Goal: Task Accomplishment & Management: Manage account settings

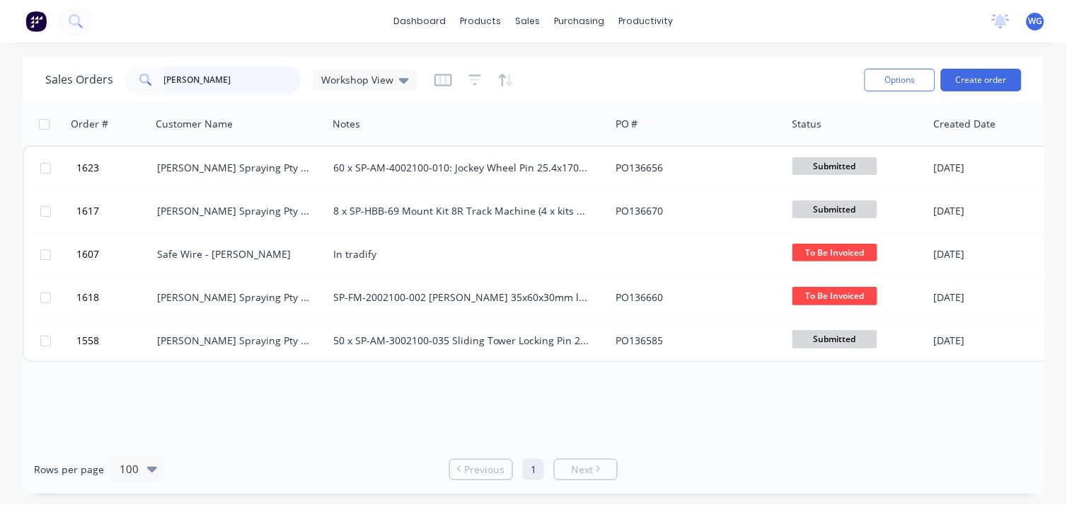
click at [287, 76] on input "[PERSON_NAME]" at bounding box center [233, 80] width 138 height 28
type input "h"
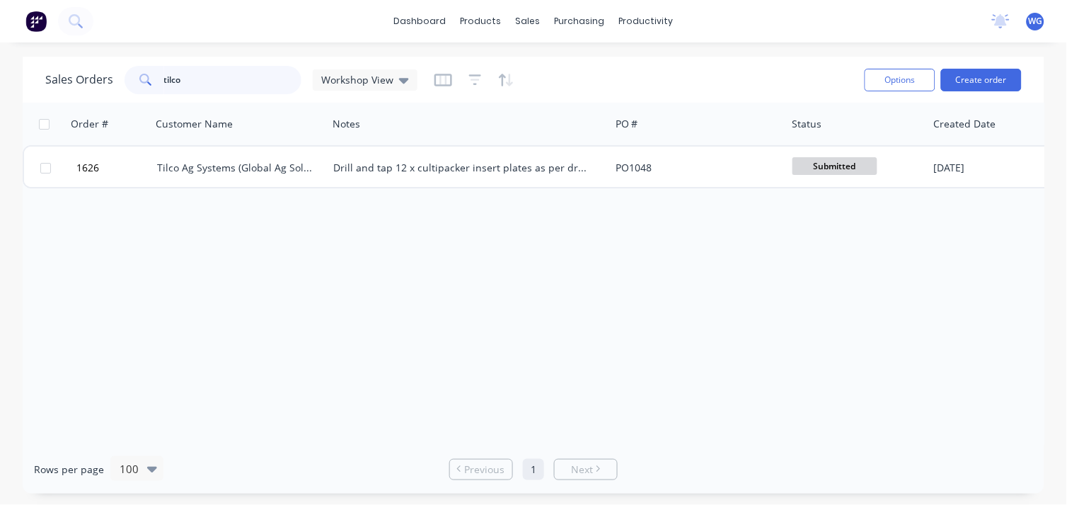
type input "tilco"
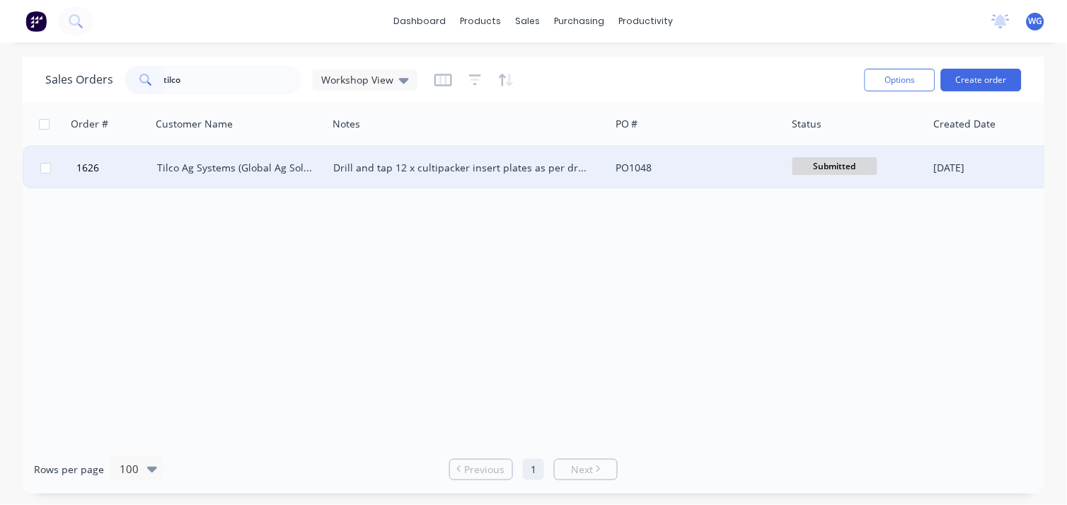
click at [249, 174] on div "Tilco Ag Systems (Global Ag Solutions Pty Ltd)" at bounding box center [239, 168] width 176 height 42
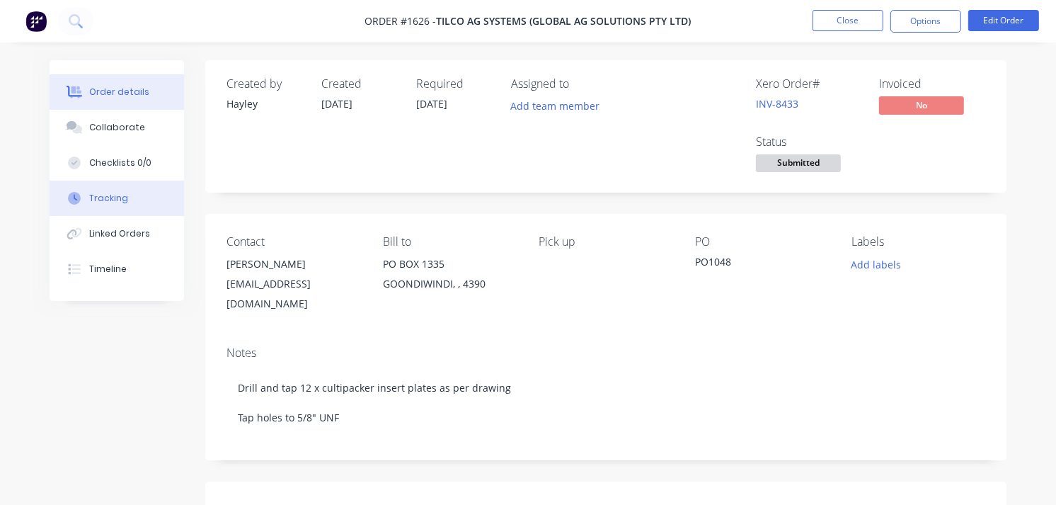
click at [111, 193] on div "Tracking" at bounding box center [108, 198] width 39 height 13
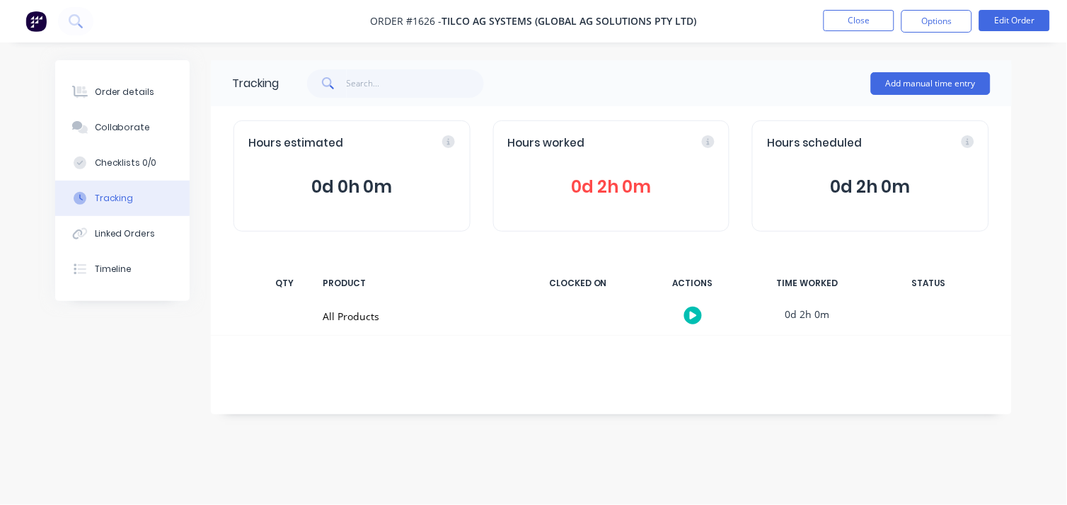
click at [590, 185] on span "0d 2h 0m" at bounding box center [611, 186] width 207 height 25
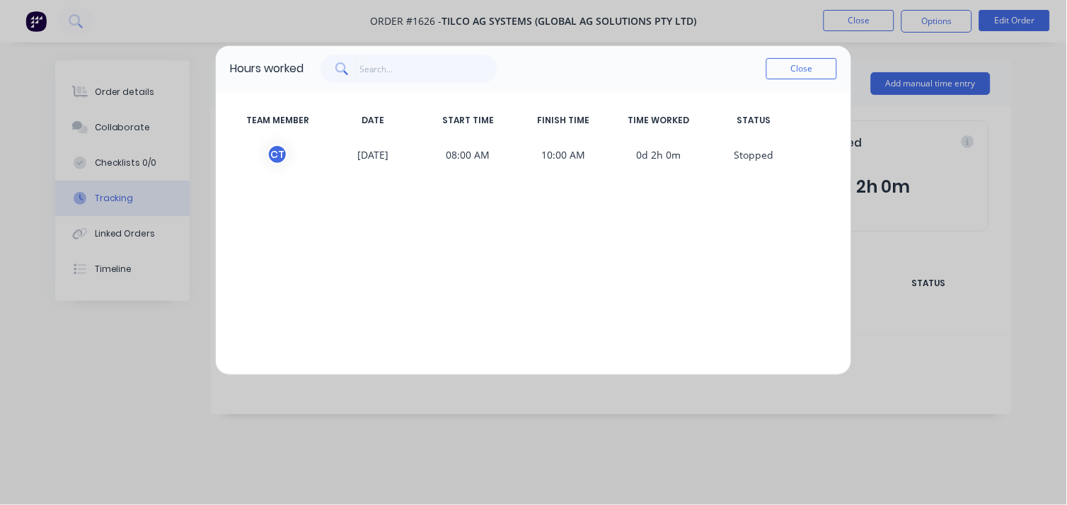
click at [696, 161] on span "0d 2h 0m" at bounding box center [660, 154] width 96 height 21
click at [648, 153] on span "0d 2h 0m" at bounding box center [660, 154] width 96 height 21
click at [795, 54] on div "Close" at bounding box center [802, 68] width 71 height 28
click at [788, 79] on div "Close" at bounding box center [802, 68] width 71 height 28
click at [783, 74] on button "Close" at bounding box center [802, 68] width 71 height 21
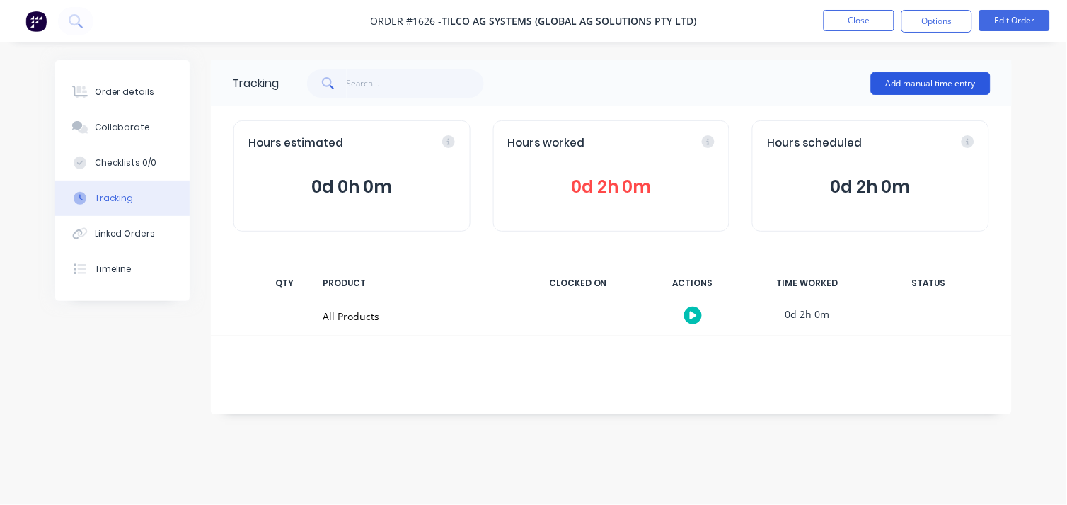
click at [895, 81] on button "Add manual time entry" at bounding box center [931, 83] width 120 height 23
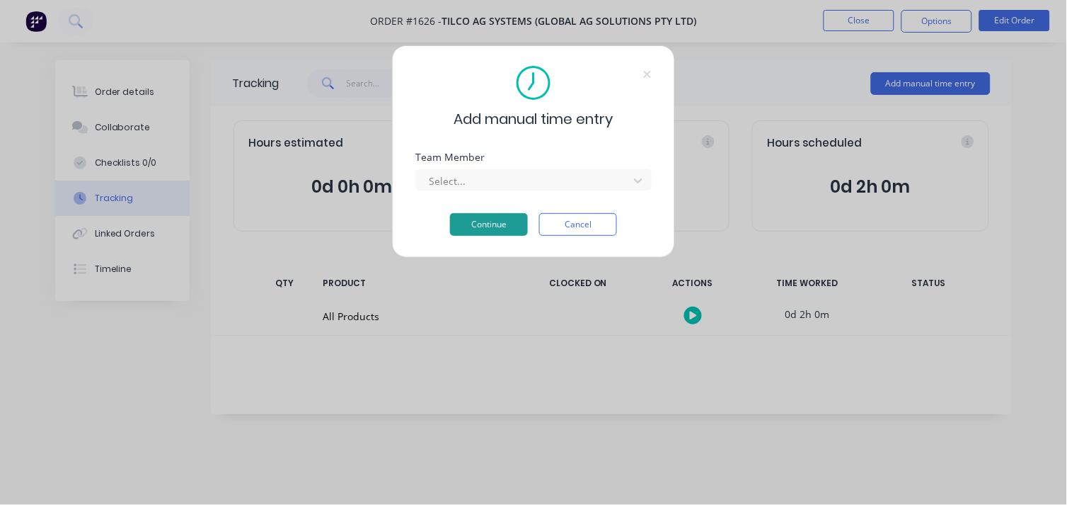
click at [470, 229] on button "Continue" at bounding box center [489, 224] width 78 height 23
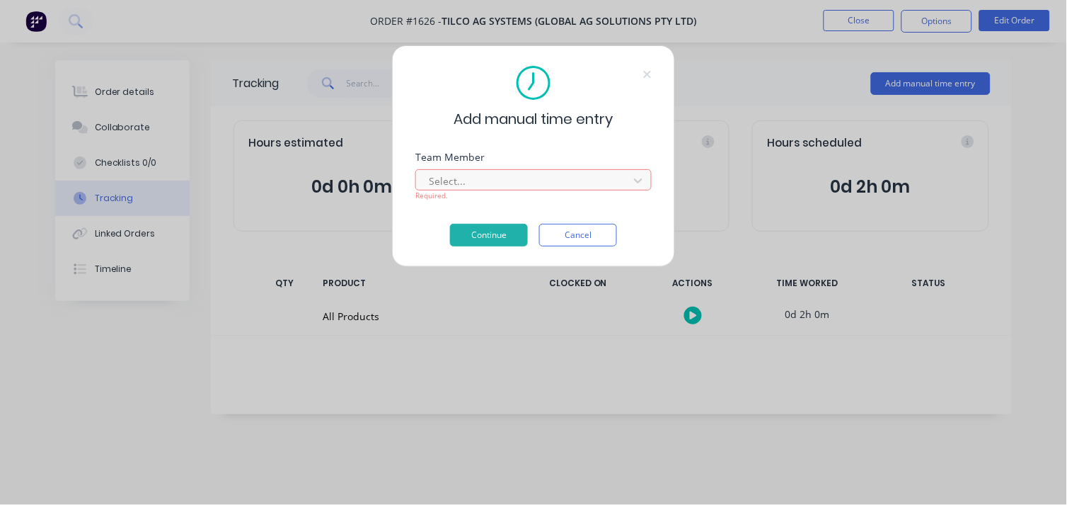
click at [464, 193] on div "Required." at bounding box center [533, 195] width 236 height 11
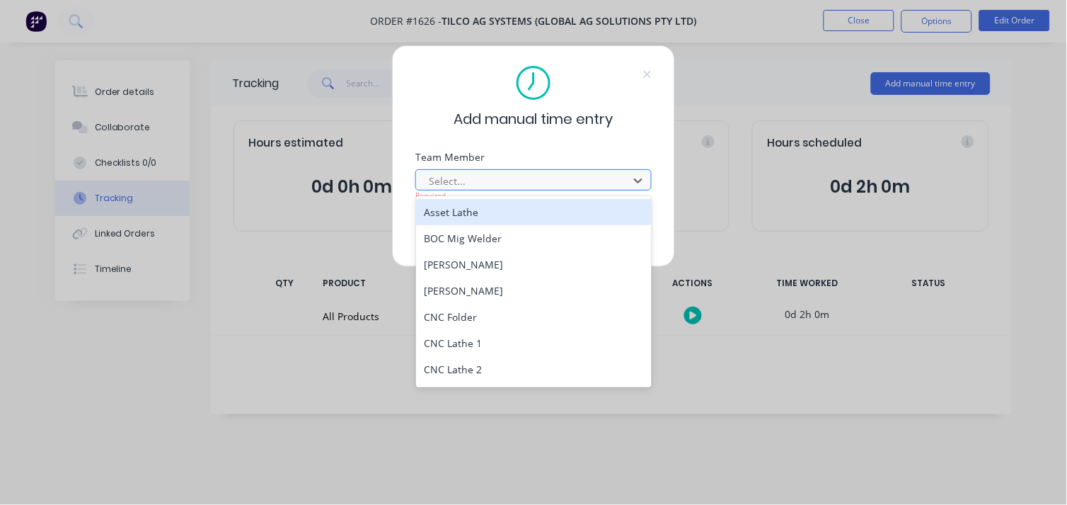
click at [441, 177] on div at bounding box center [525, 181] width 194 height 18
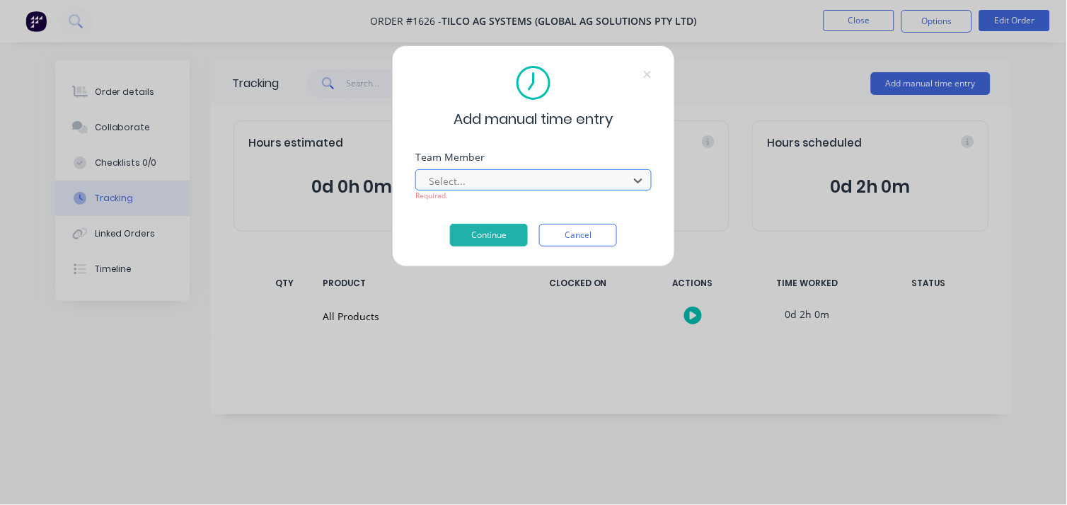
click at [441, 177] on div at bounding box center [525, 181] width 194 height 18
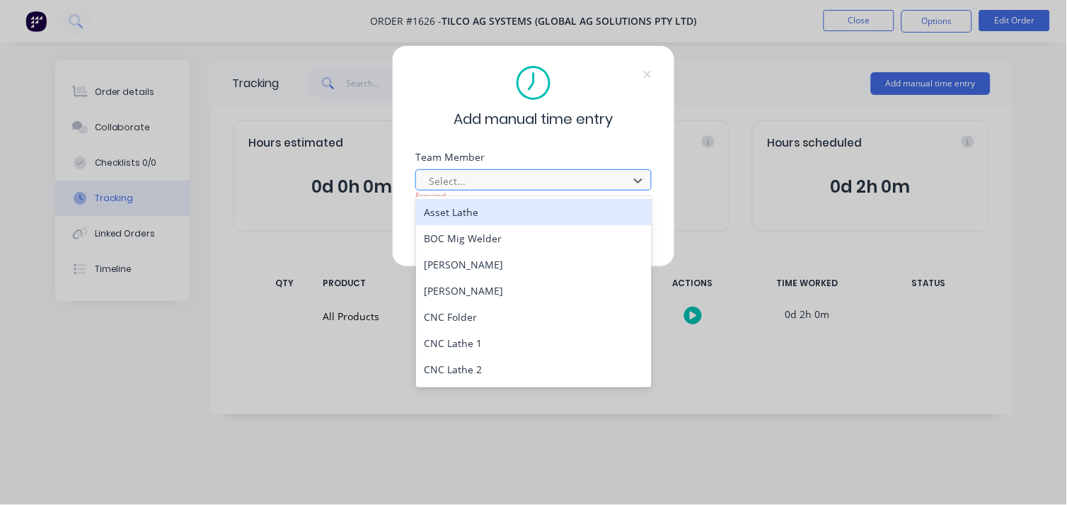
click at [441, 177] on div at bounding box center [525, 181] width 194 height 18
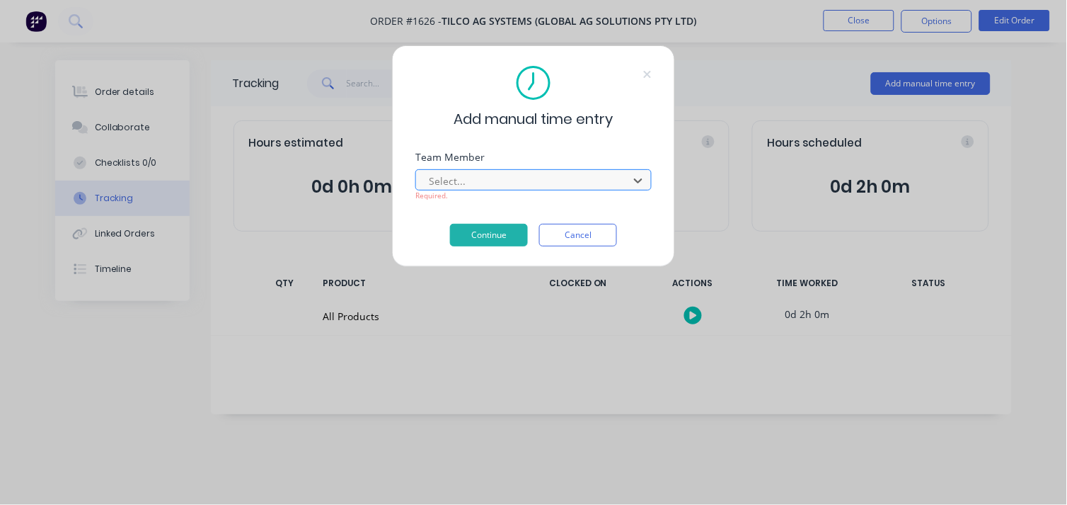
click at [441, 177] on div at bounding box center [525, 181] width 194 height 18
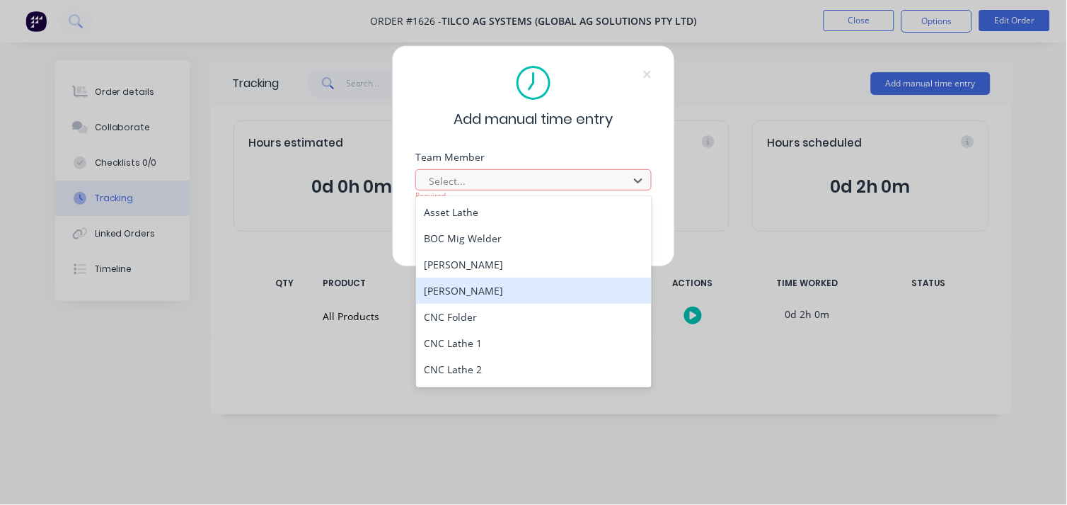
click at [470, 285] on div "[PERSON_NAME]" at bounding box center [534, 290] width 236 height 26
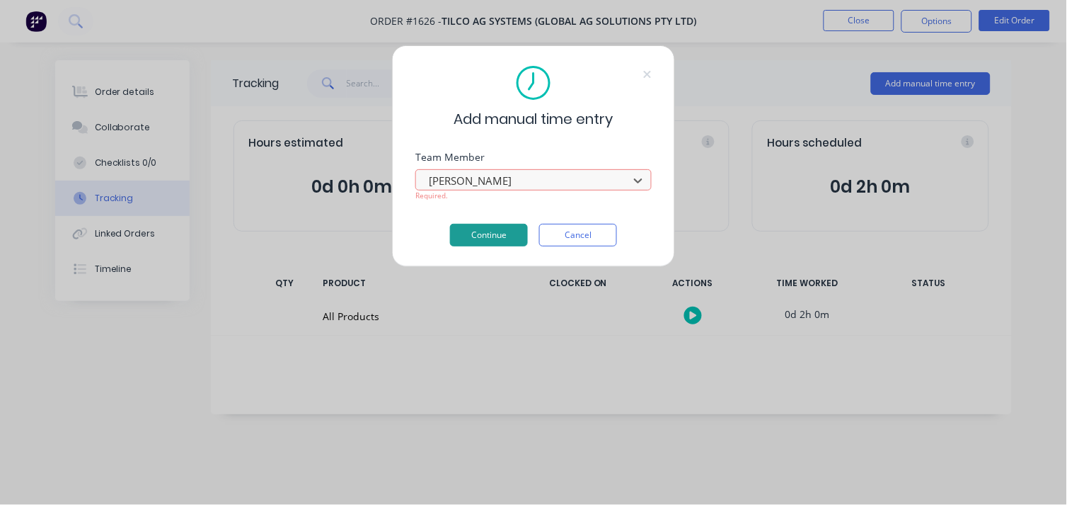
click at [478, 224] on button "Continue" at bounding box center [489, 235] width 78 height 23
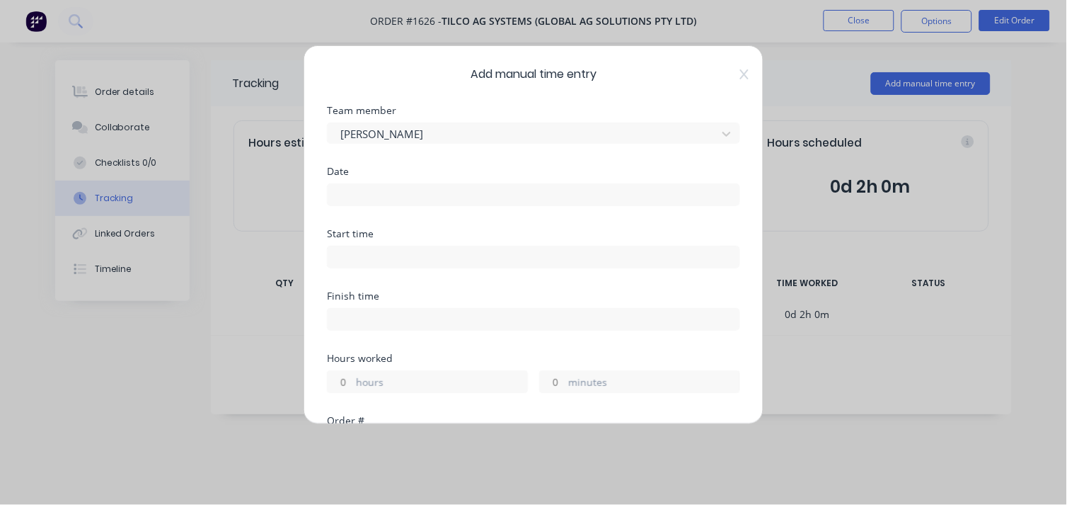
click at [403, 195] on input at bounding box center [534, 194] width 412 height 21
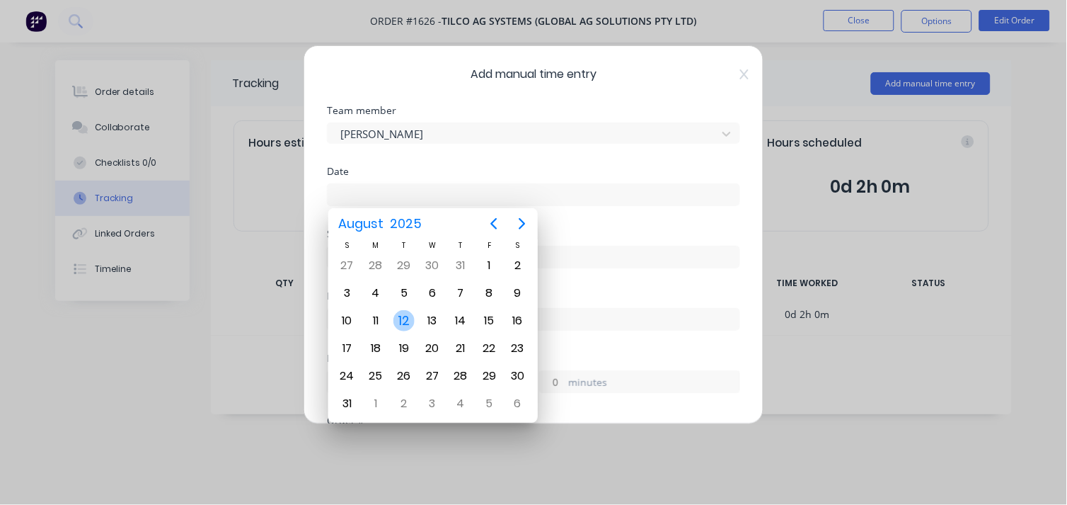
click at [406, 313] on div "12" at bounding box center [404, 320] width 21 height 21
type input "[DATE]"
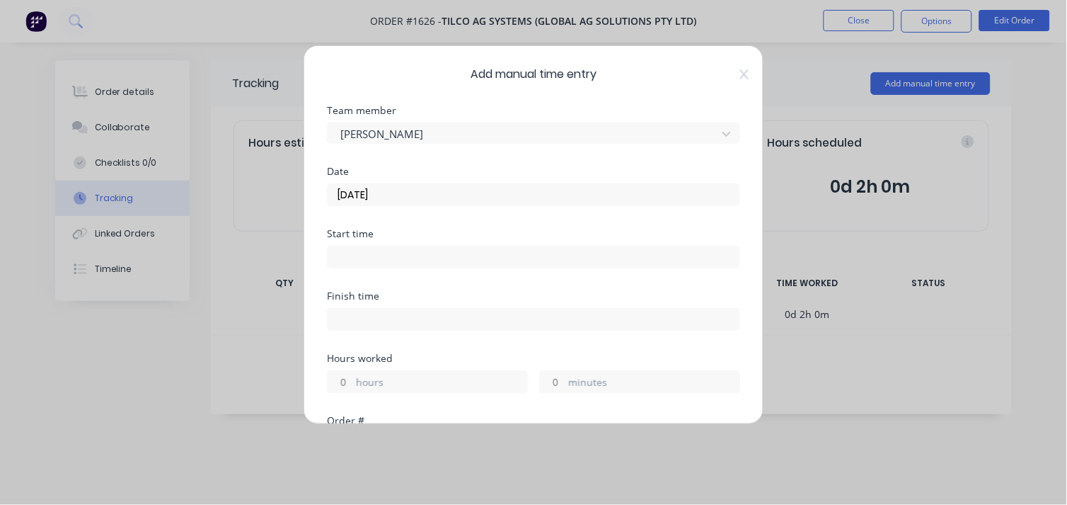
click at [362, 257] on input at bounding box center [534, 256] width 412 height 21
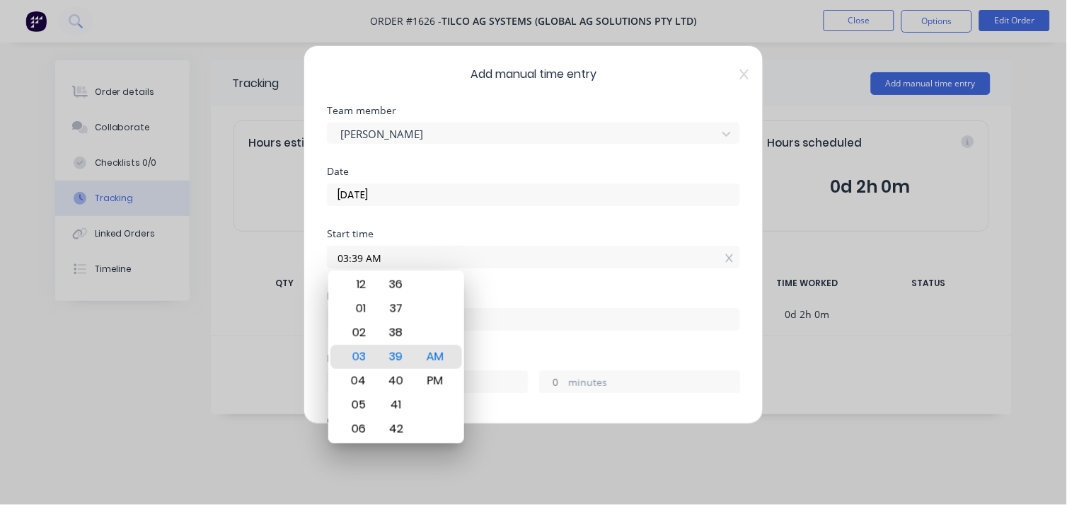
drag, startPoint x: 357, startPoint y: 428, endPoint x: 334, endPoint y: 413, distance: 27.5
click at [334, 413] on div "12 01 02 03 04 05 06 07 08 09 10 11 00 01 02 03 04 05 06 07 08 09 10 11 12 13 1…" at bounding box center [396, 356] width 136 height 173
click at [365, 415] on div "05" at bounding box center [357, 405] width 35 height 24
click at [352, 406] on div "08" at bounding box center [357, 405] width 35 height 24
click at [498, 348] on div "Finish time" at bounding box center [533, 322] width 413 height 62
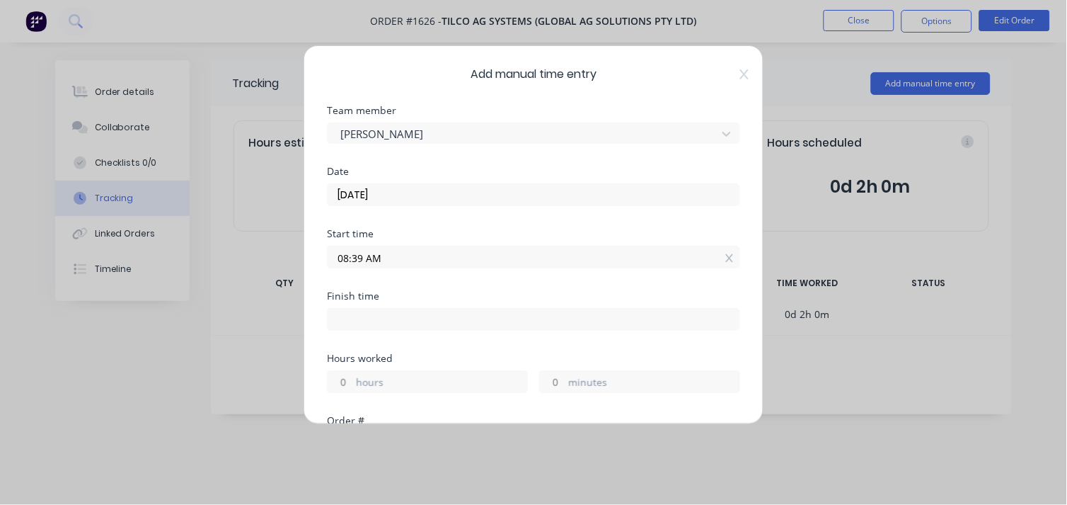
click at [359, 238] on div "Start time" at bounding box center [533, 234] width 413 height 10
click at [358, 253] on input "08:39 AM" at bounding box center [534, 256] width 412 height 21
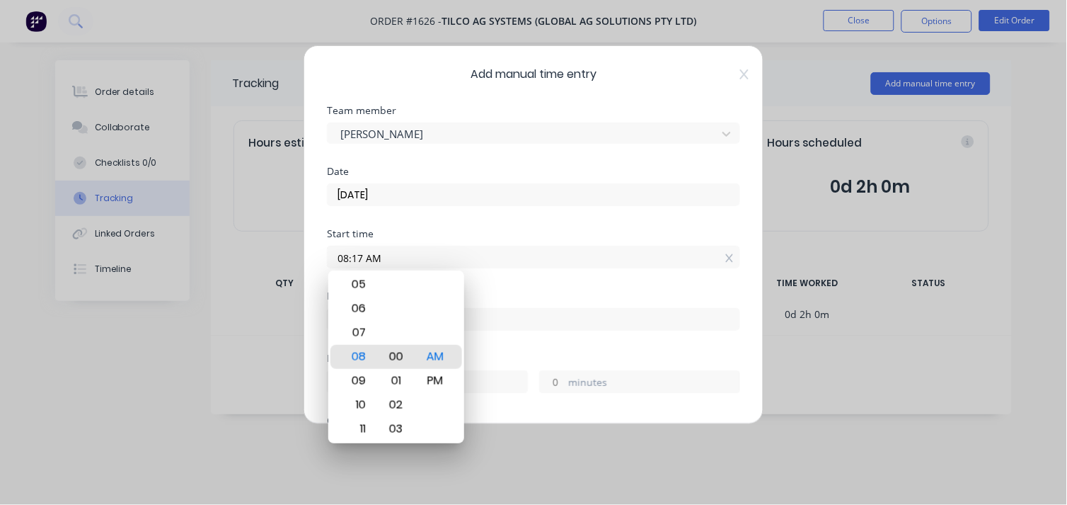
type input "08:00 AM"
click at [449, 347] on div "AM" at bounding box center [435, 357] width 35 height 24
click at [507, 324] on input at bounding box center [534, 319] width 412 height 21
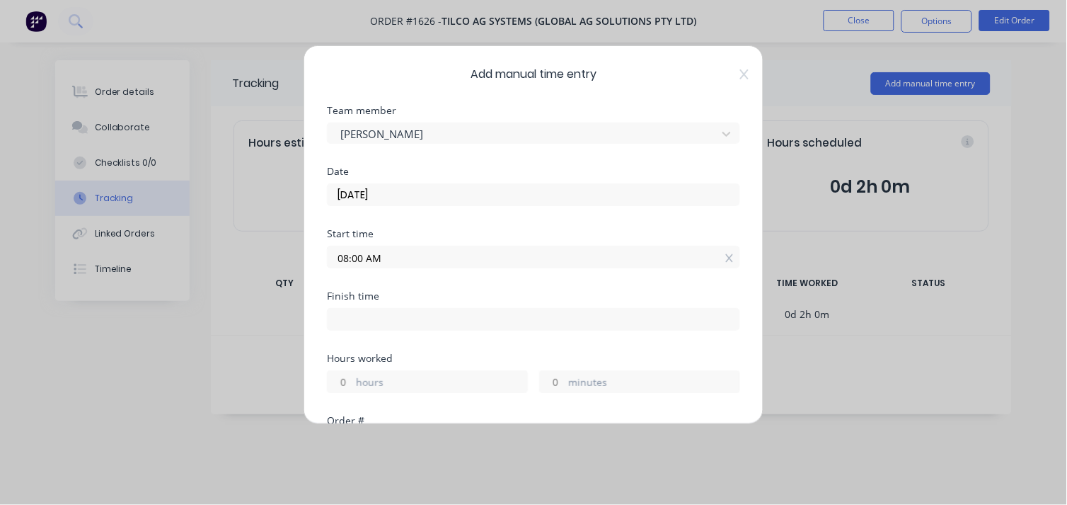
type input "10:39 AM"
type input "2"
type input "39"
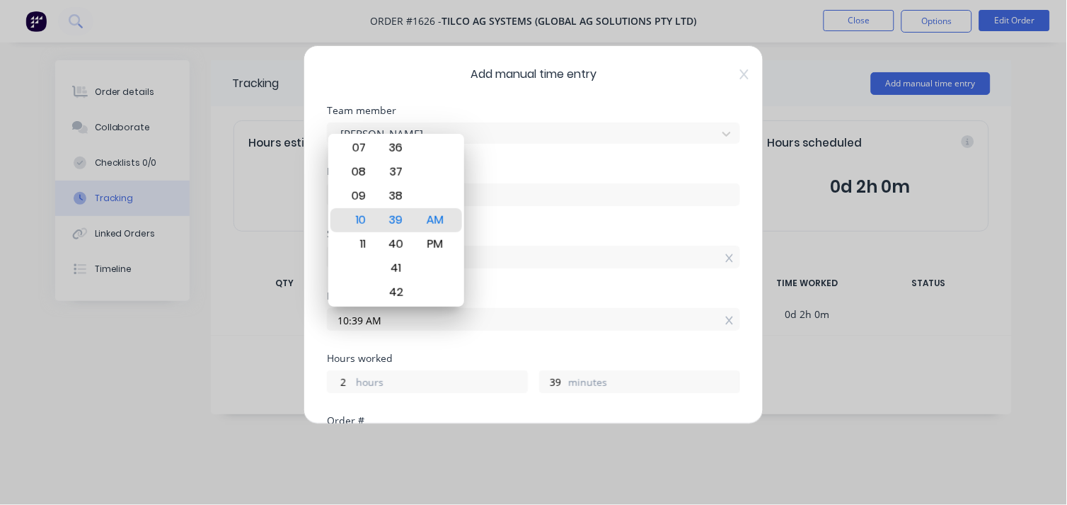
drag, startPoint x: 507, startPoint y: 324, endPoint x: 363, endPoint y: 350, distance: 146.6
click at [363, 350] on div "Finish time 10:39 AM" at bounding box center [533, 322] width 413 height 62
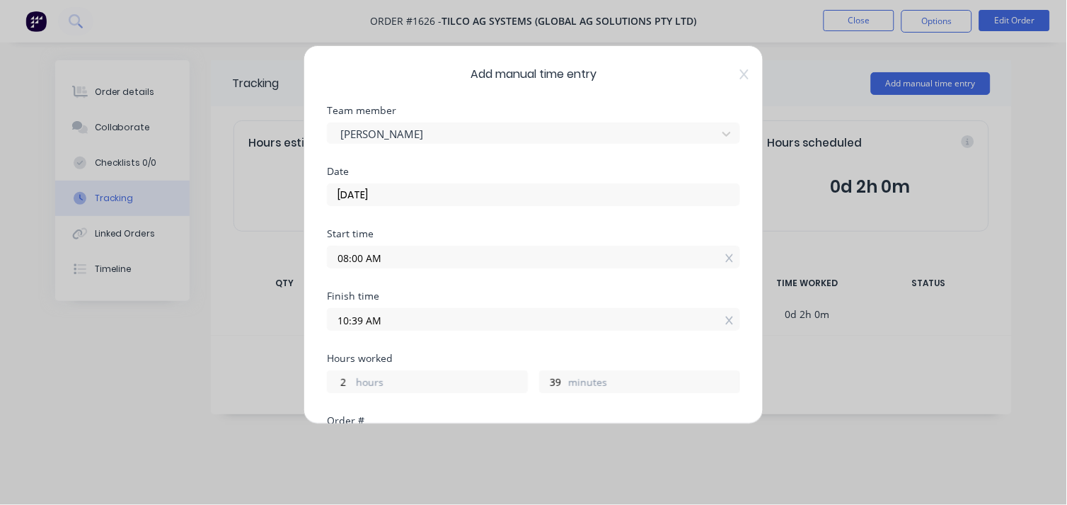
click at [363, 350] on div "Finish time 10:39 AM" at bounding box center [533, 322] width 413 height 62
click at [355, 321] on input "10:39 AM" at bounding box center [534, 319] width 412 height 21
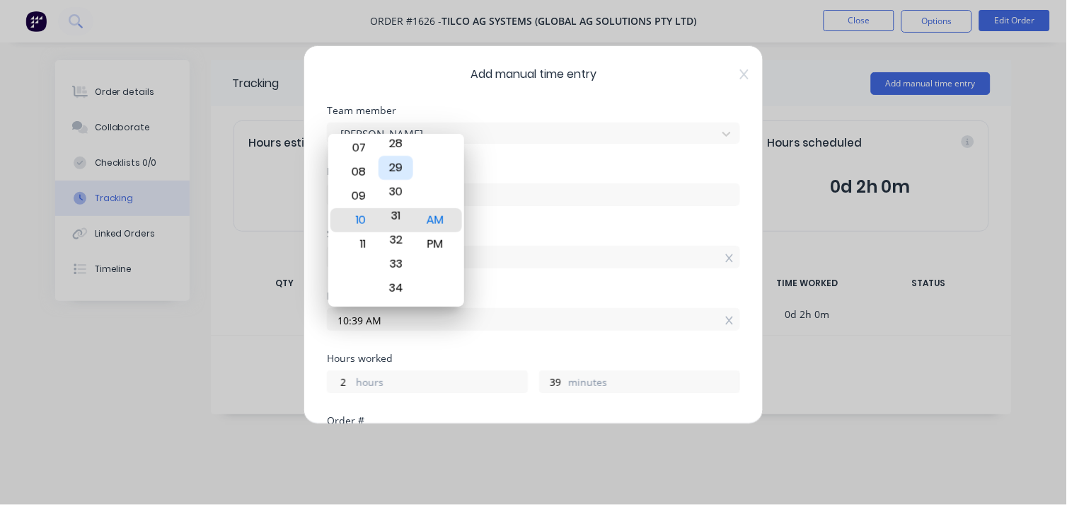
type input "10:31 AM"
type input "31"
click at [398, 197] on div "30" at bounding box center [396, 196] width 35 height 24
type input "10:30 AM"
type input "30"
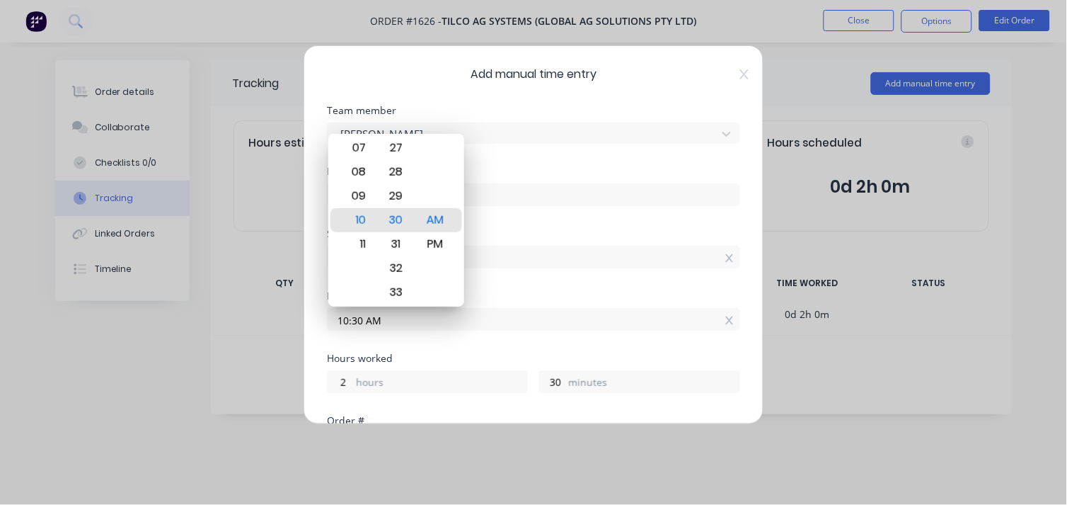
click at [537, 350] on div "Finish time 10:30 AM" at bounding box center [533, 322] width 413 height 62
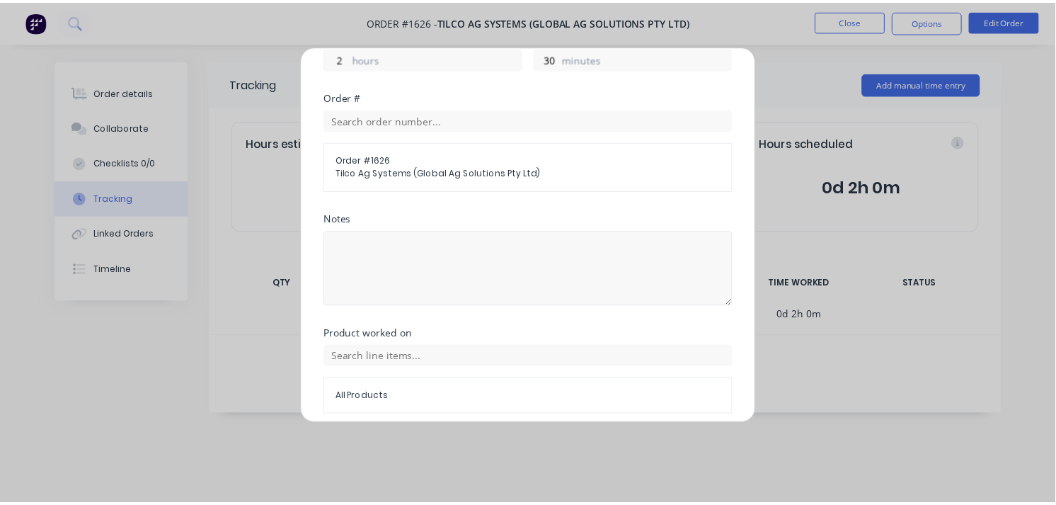
scroll to position [380, 0]
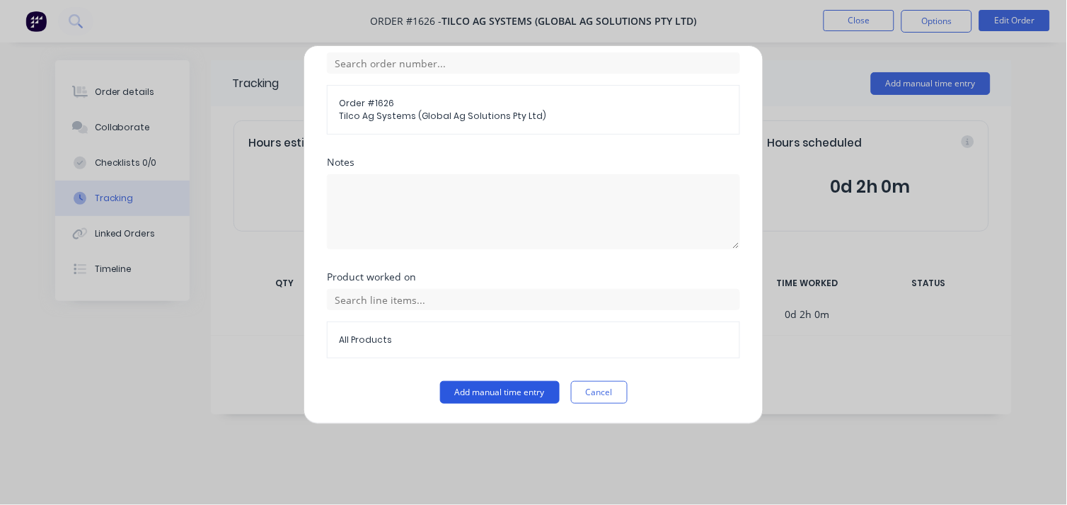
click at [492, 385] on button "Add manual time entry" at bounding box center [500, 392] width 120 height 23
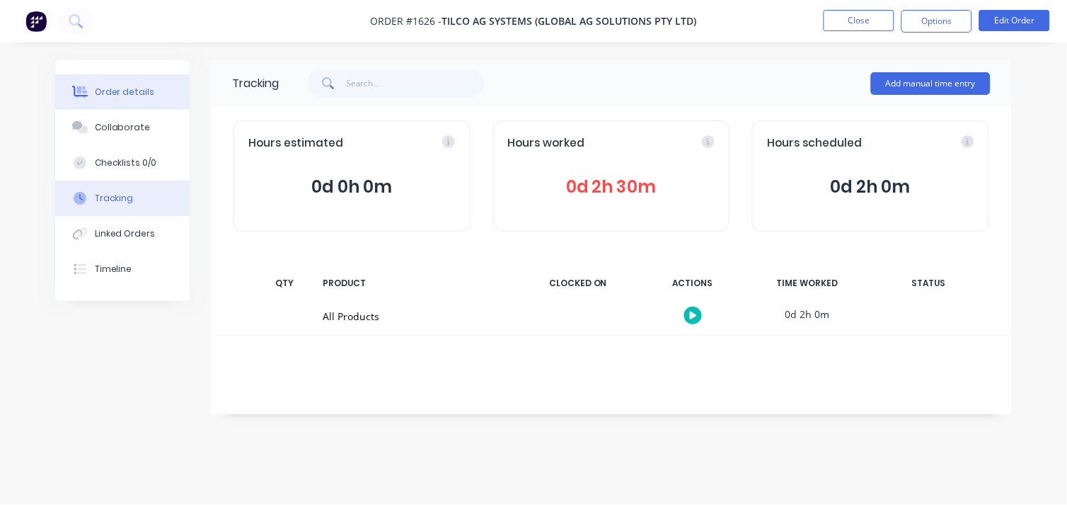
click at [115, 92] on div "Order details" at bounding box center [125, 92] width 60 height 13
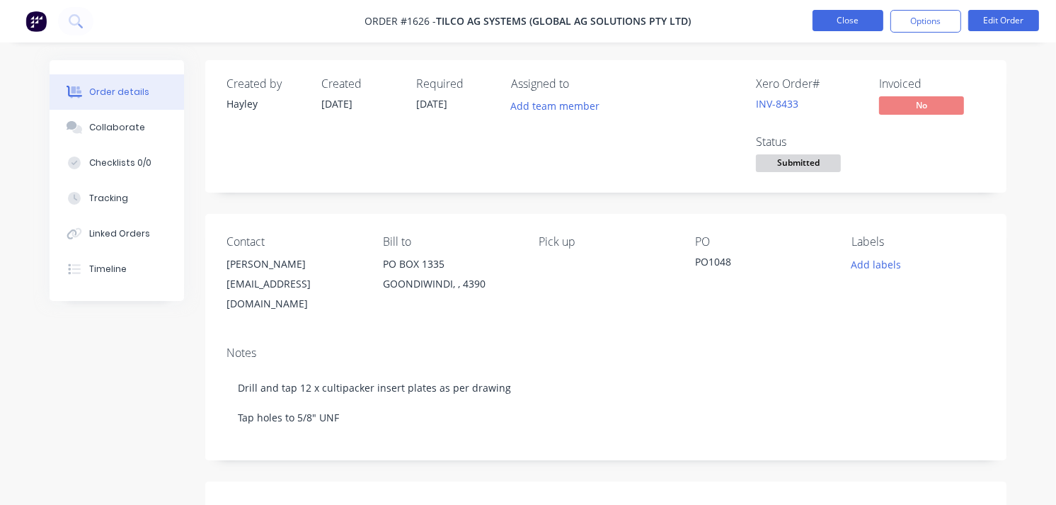
click at [848, 24] on button "Close" at bounding box center [848, 20] width 71 height 21
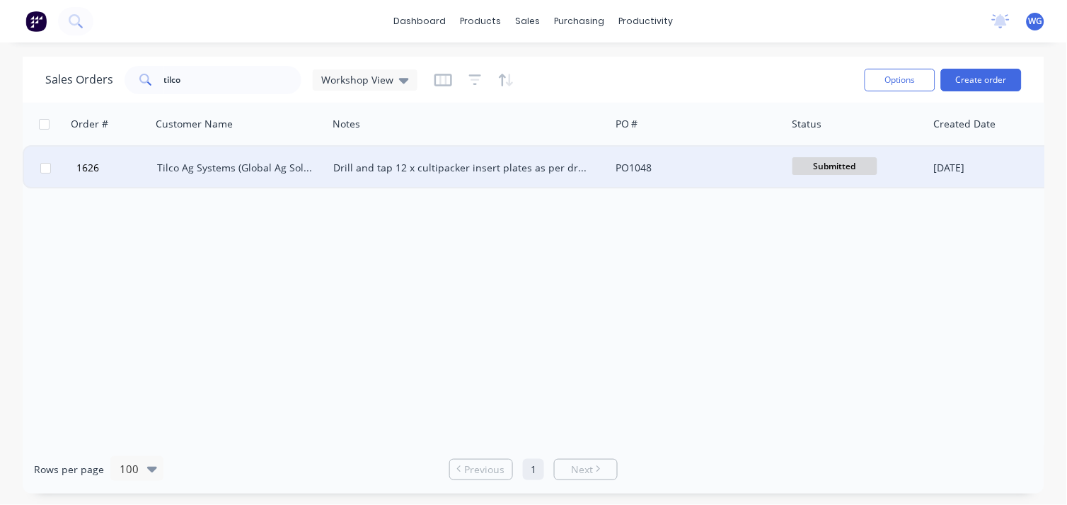
click at [335, 175] on div "Drill and tap 12 x cultipacker insert plates as per drawing Tap holes to 5/8" U…" at bounding box center [469, 168] width 282 height 42
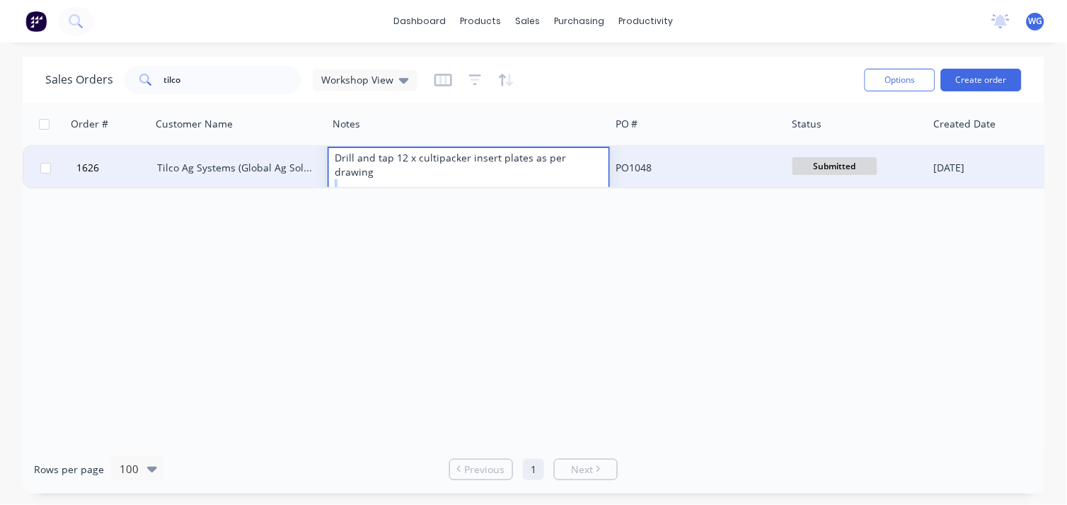
click at [335, 175] on div "Drill and tap 12 x cultipacker insert plates as per drawing Tap holes to 5/8" U…" at bounding box center [469, 179] width 280 height 62
click at [316, 171] on div "Tilco Ag Systems (Global Ag Solutions Pty Ltd)" at bounding box center [239, 168] width 165 height 14
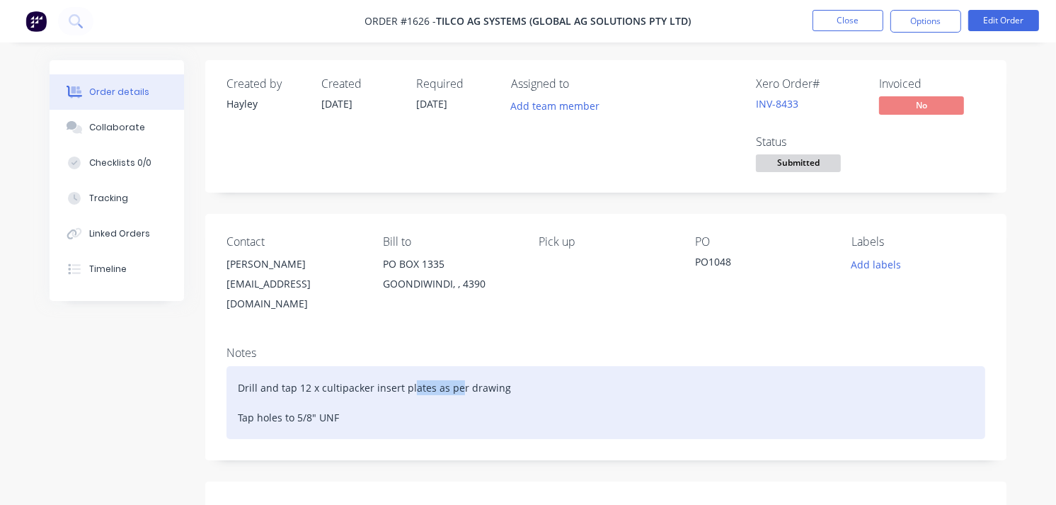
drag, startPoint x: 448, startPoint y: 372, endPoint x: 456, endPoint y: 374, distance: 7.9
click at [456, 374] on div "Drill and tap 12 x cultipacker insert plates as per drawing Tap holes to 5/8" U…" at bounding box center [605, 402] width 759 height 73
click at [517, 373] on div "Drill and tap 12 x cultipacker insert plates as per drawing Tap holes to 5/8" U…" at bounding box center [605, 402] width 759 height 73
click at [351, 407] on div "Drill and tap 12 x cultipacker insert plates as per drawing Tap holes to 5/8" U…" at bounding box center [605, 402] width 759 height 73
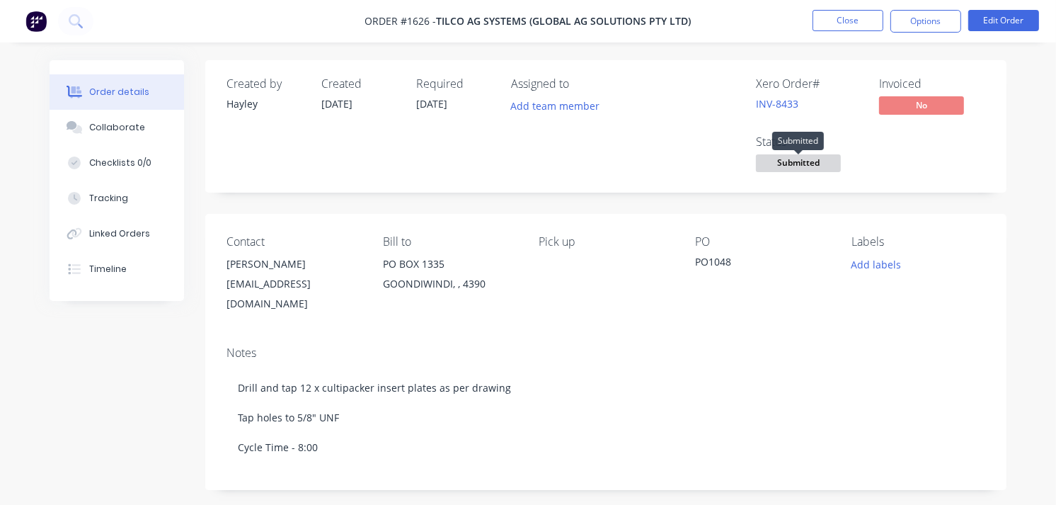
click at [807, 156] on span "Submitted" at bounding box center [798, 163] width 85 height 18
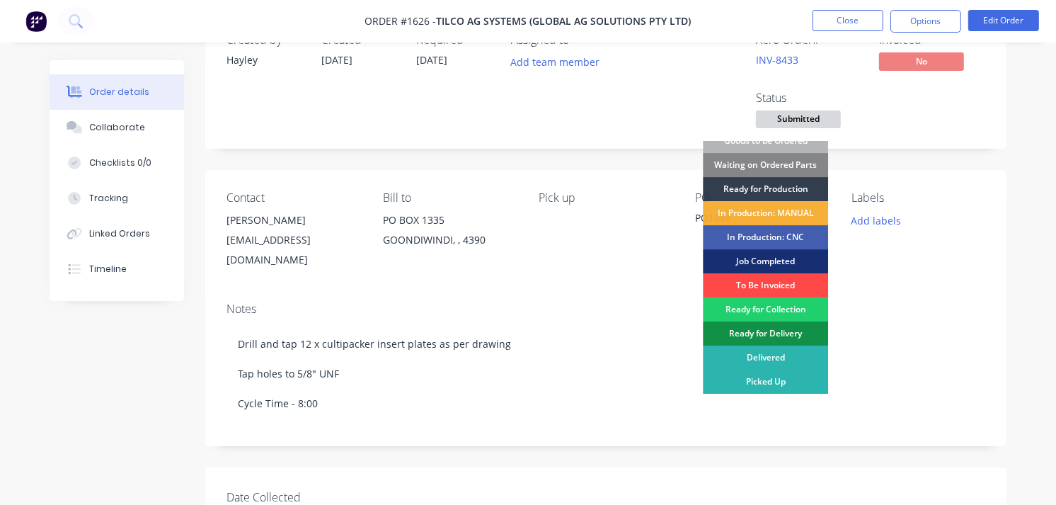
scroll to position [47, 0]
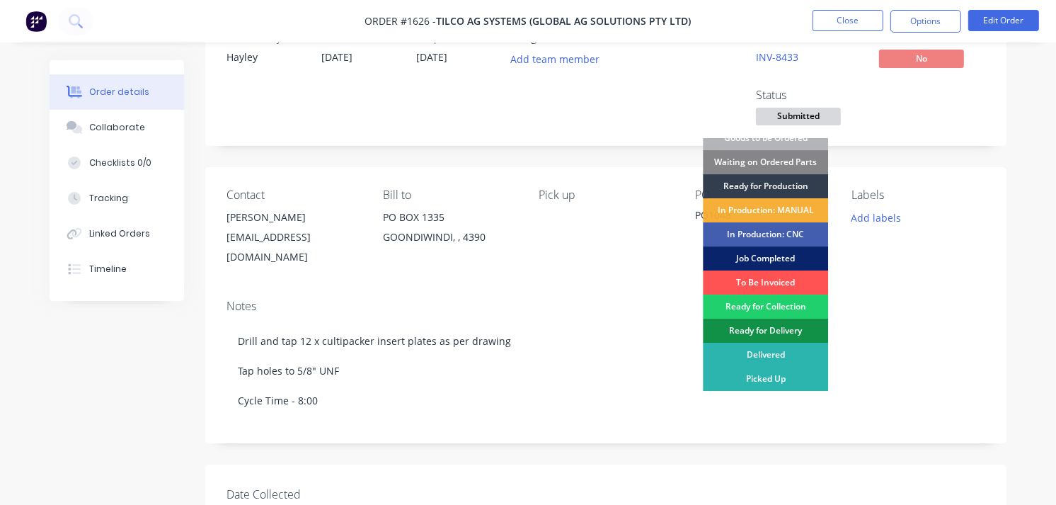
click at [746, 251] on div "Job Completed" at bounding box center [765, 258] width 125 height 24
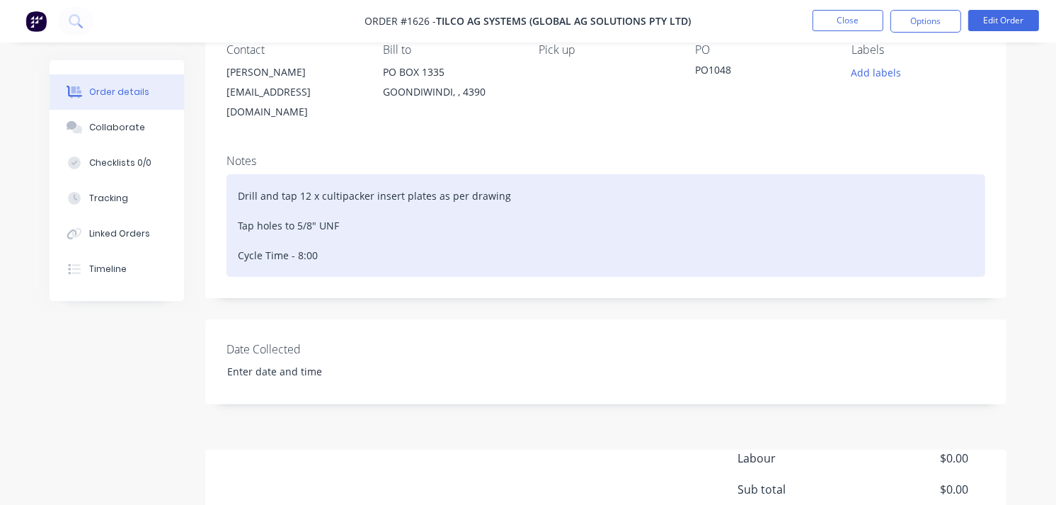
scroll to position [0, 0]
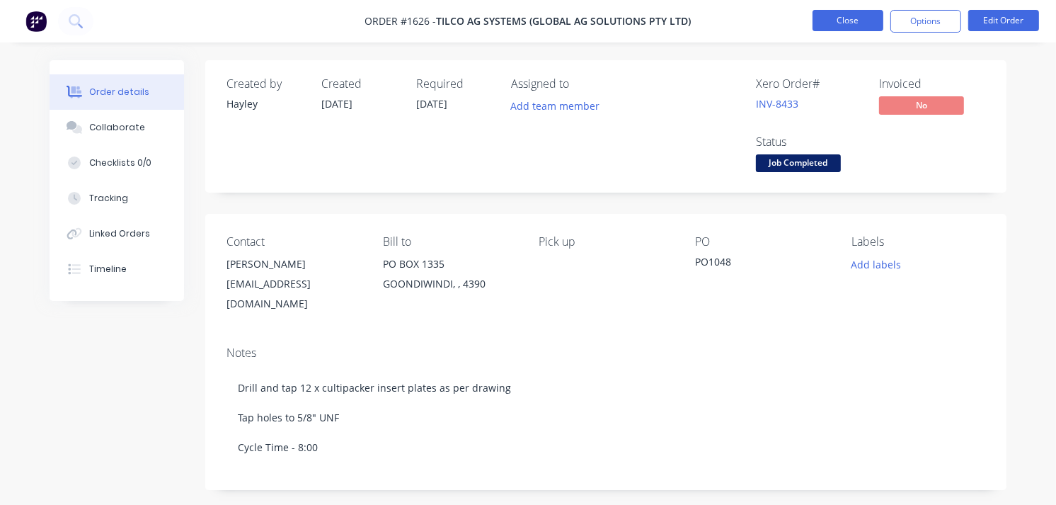
click at [842, 25] on button "Close" at bounding box center [848, 20] width 71 height 21
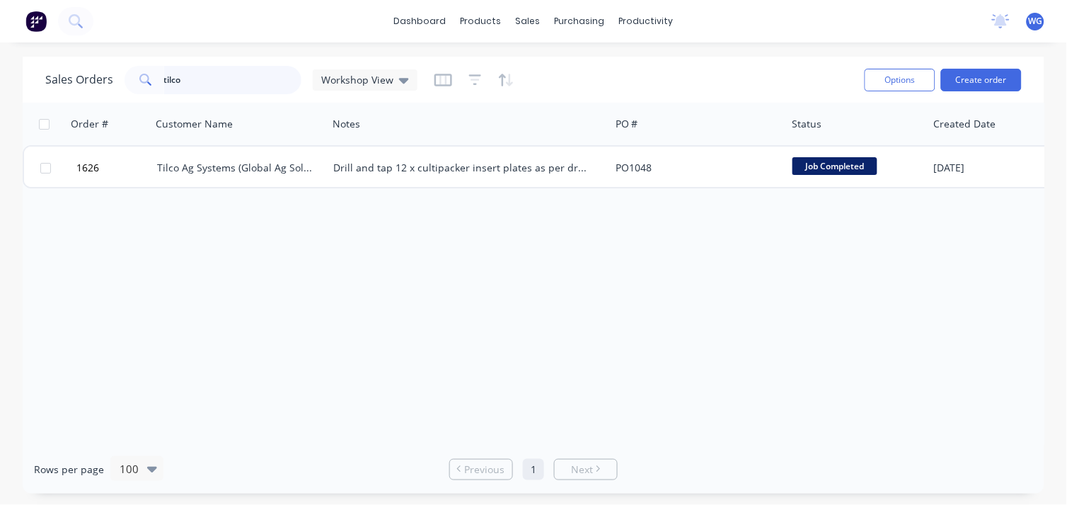
click at [239, 79] on input "tilco" at bounding box center [233, 80] width 138 height 28
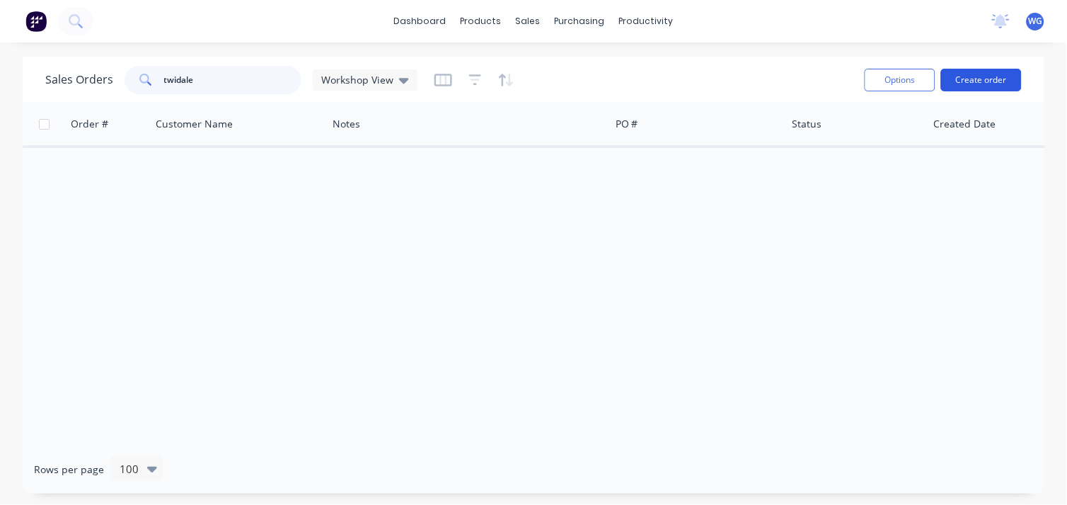
type input "twidale"
click at [973, 76] on button "Create order" at bounding box center [981, 80] width 81 height 23
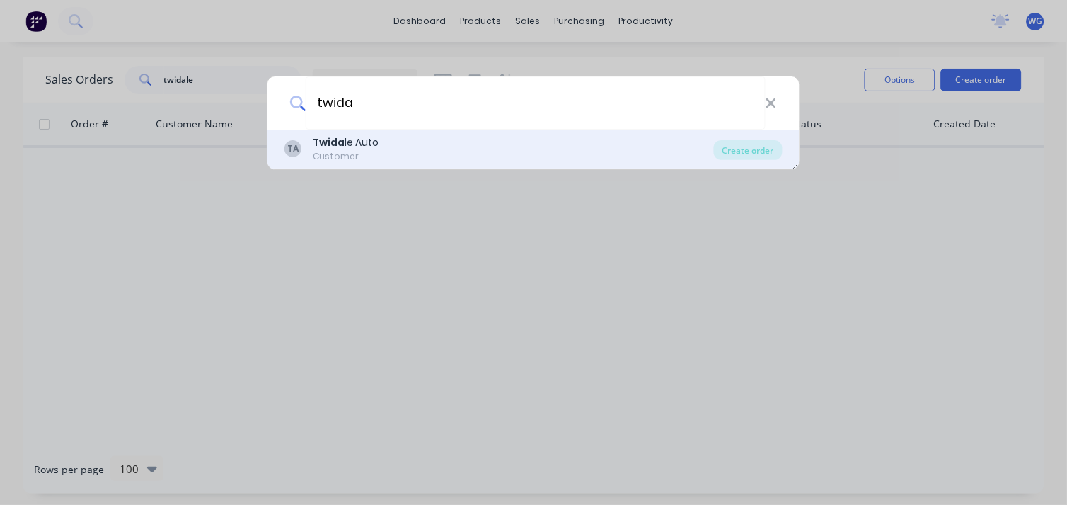
type input "twida"
click at [384, 144] on div "TA Twida le Auto Customer" at bounding box center [500, 149] width 430 height 28
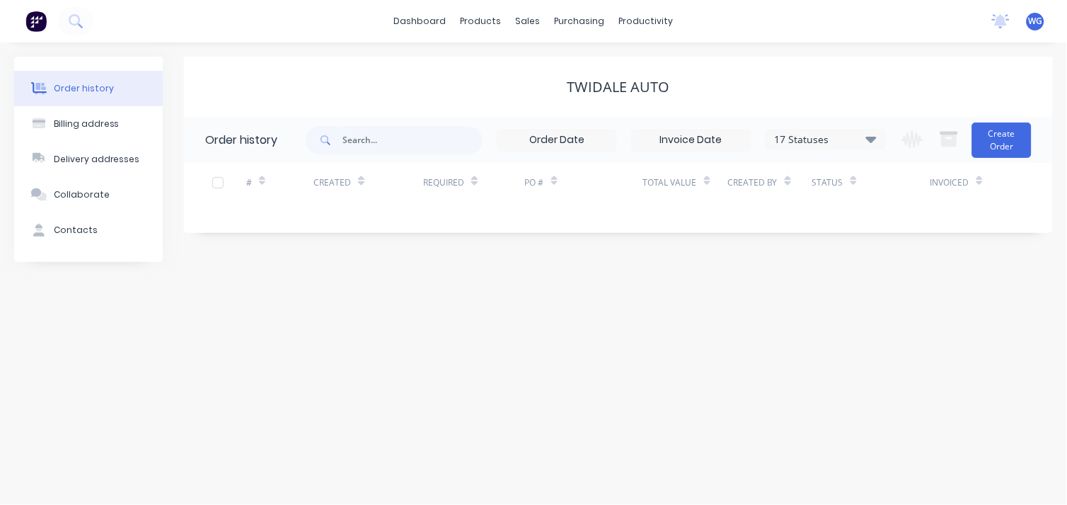
click at [360, 193] on div "Created" at bounding box center [339, 182] width 51 height 25
click at [358, 186] on div at bounding box center [361, 180] width 6 height 21
click at [362, 189] on div at bounding box center [361, 180] width 6 height 21
click at [337, 188] on div "Created" at bounding box center [333, 182] width 38 height 13
click at [377, 138] on input "text" at bounding box center [413, 140] width 140 height 28
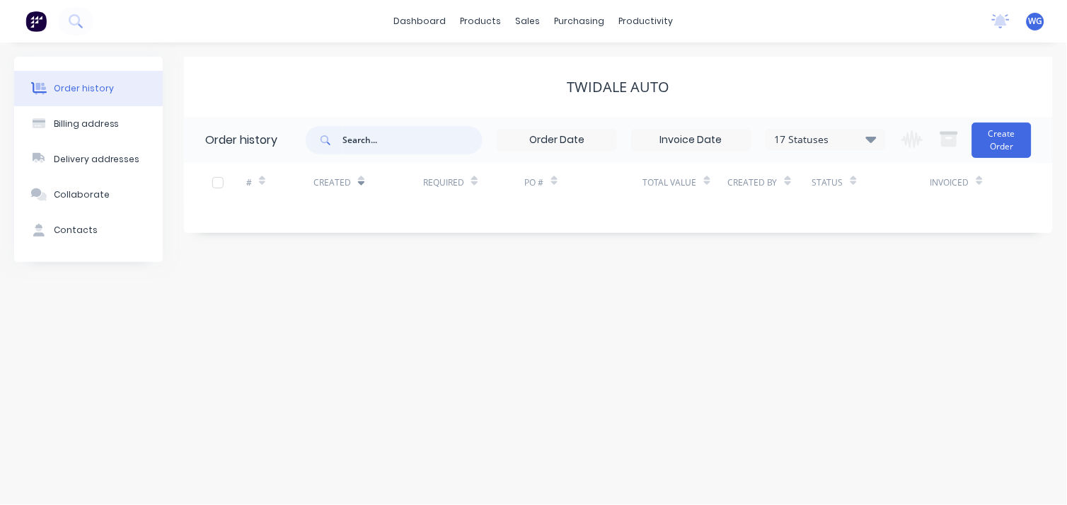
type input "y"
click at [362, 188] on div at bounding box center [361, 180] width 6 height 21
click at [362, 193] on div "Created" at bounding box center [339, 182] width 51 height 25
click at [362, 190] on div at bounding box center [361, 180] width 6 height 21
click at [874, 139] on icon at bounding box center [871, 139] width 11 height 6
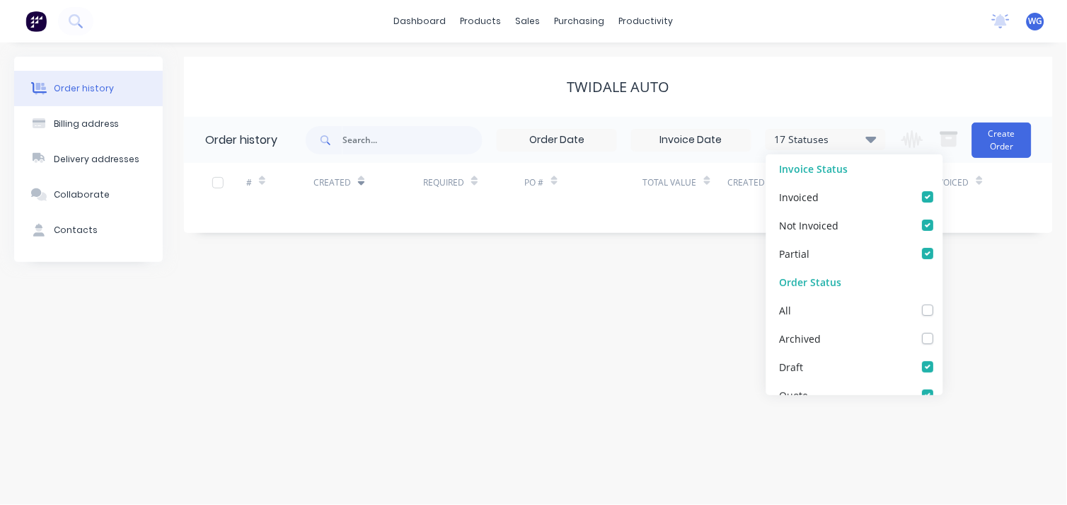
click at [872, 134] on icon at bounding box center [871, 138] width 11 height 17
click at [869, 136] on icon at bounding box center [871, 138] width 11 height 17
drag, startPoint x: 1013, startPoint y: 253, endPoint x: 1009, endPoint y: 245, distance: 8.6
click at [1014, 256] on div "Twidale Auto Order history 17 Statuses Invoice Status Invoiced Not Invoiced Par…" at bounding box center [618, 159] width 869 height 205
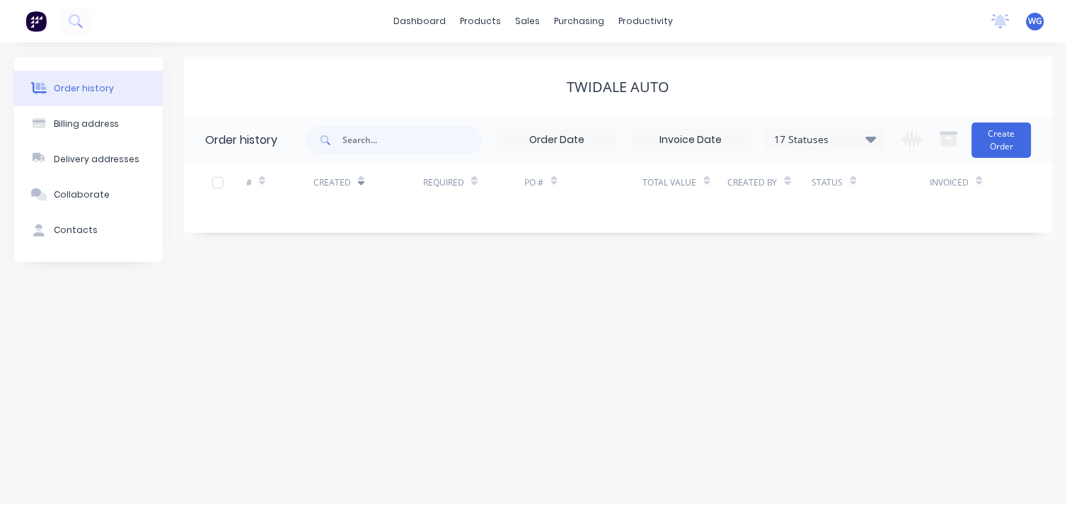
click at [221, 183] on div at bounding box center [218, 182] width 28 height 28
click at [216, 178] on div at bounding box center [218, 182] width 28 height 28
click at [215, 181] on div at bounding box center [218, 182] width 28 height 28
click at [217, 179] on div at bounding box center [218, 182] width 28 height 28
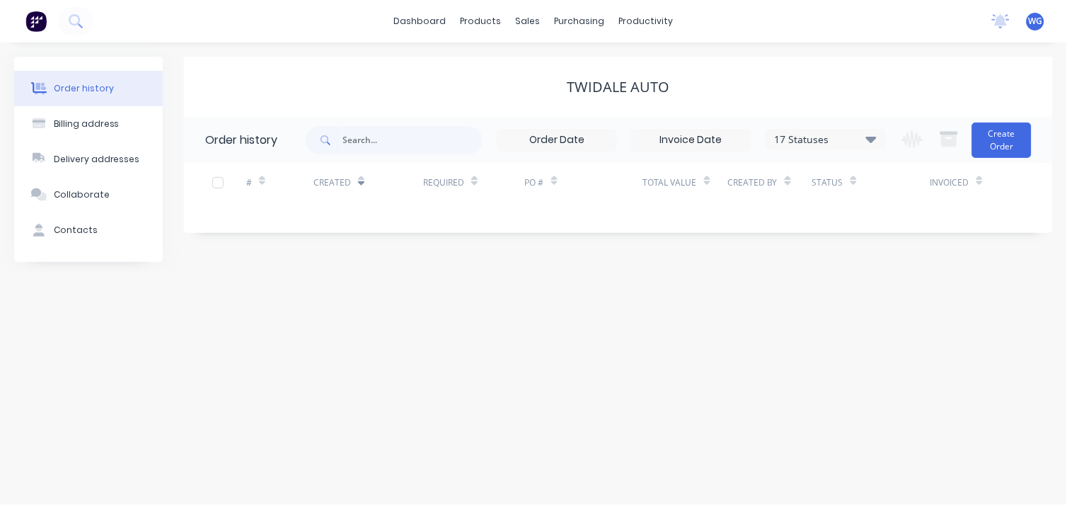
click at [217, 179] on div at bounding box center [218, 182] width 28 height 28
click at [88, 127] on div "Billing address" at bounding box center [87, 123] width 66 height 13
select select "AU"
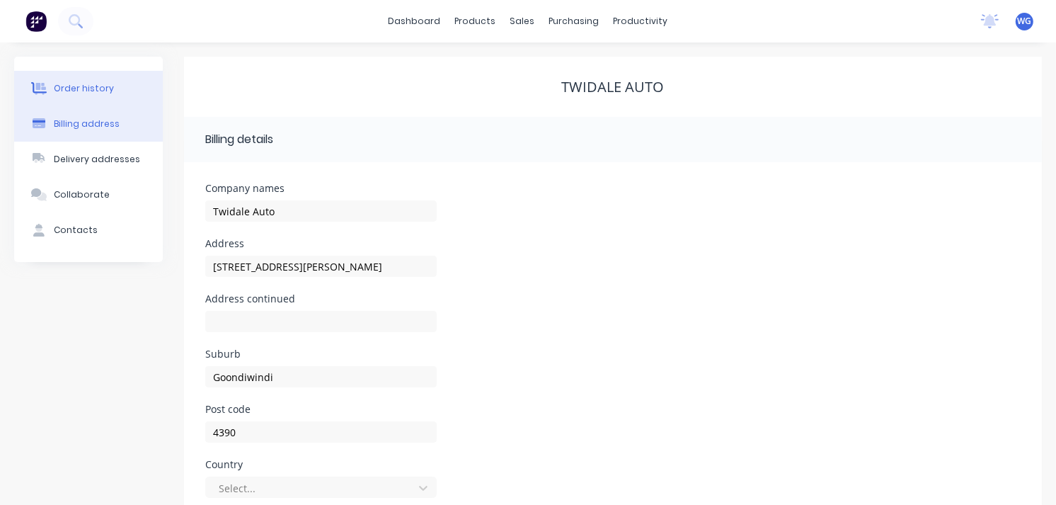
click at [101, 89] on div "Order history" at bounding box center [84, 88] width 60 height 13
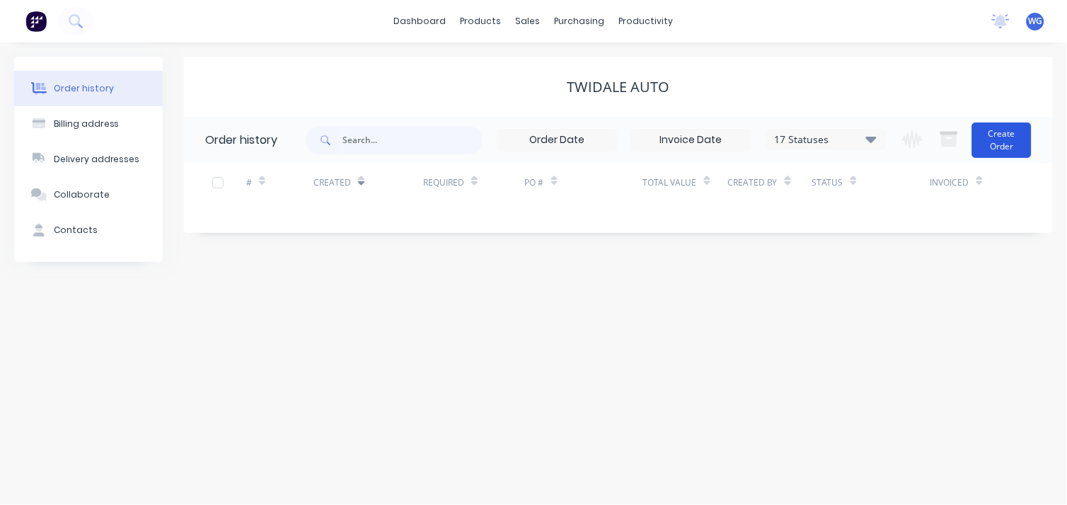
click at [1002, 138] on button "Create Order" at bounding box center [1002, 139] width 59 height 35
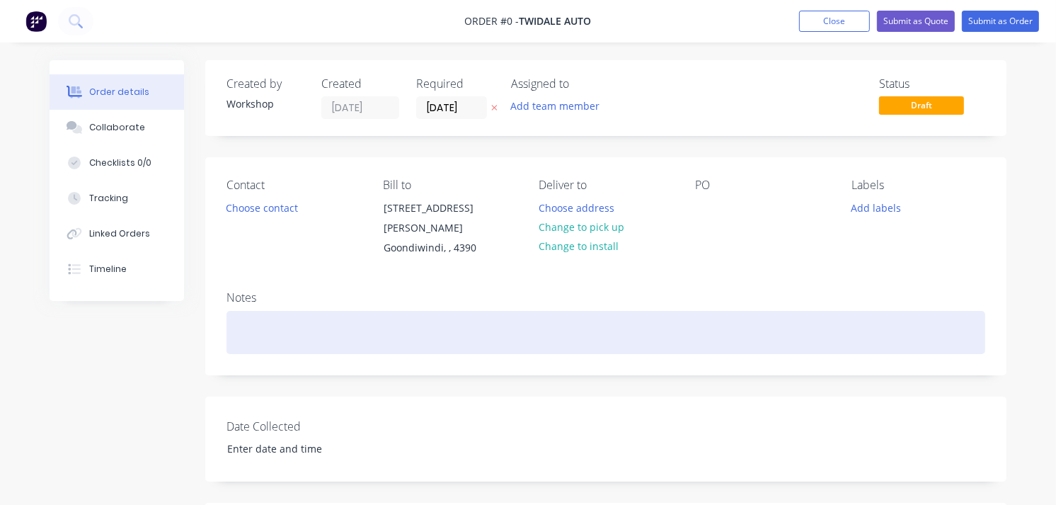
click at [275, 326] on div at bounding box center [605, 332] width 759 height 43
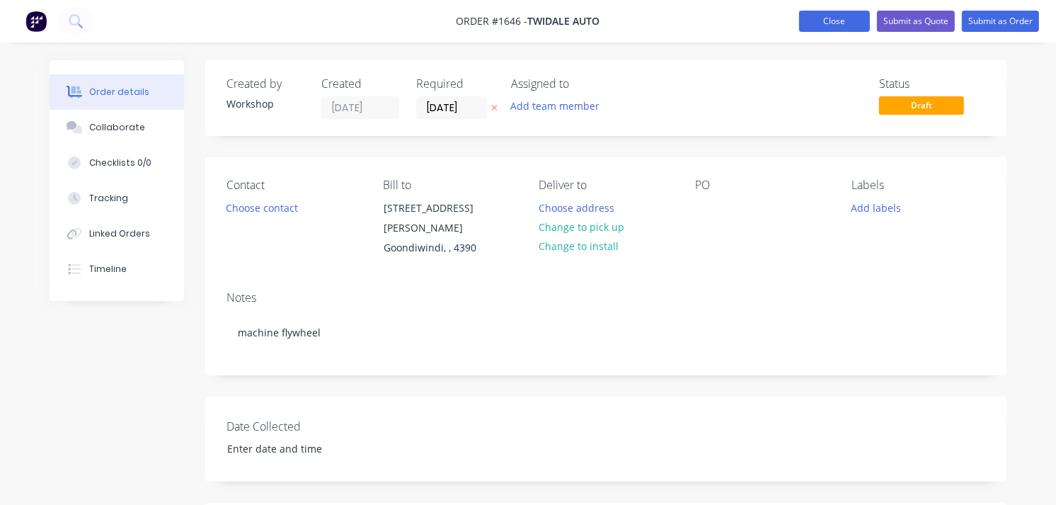
click at [841, 21] on button "Close" at bounding box center [834, 21] width 71 height 21
click at [833, 22] on button "Close" at bounding box center [834, 21] width 71 height 21
